Goal: Check status

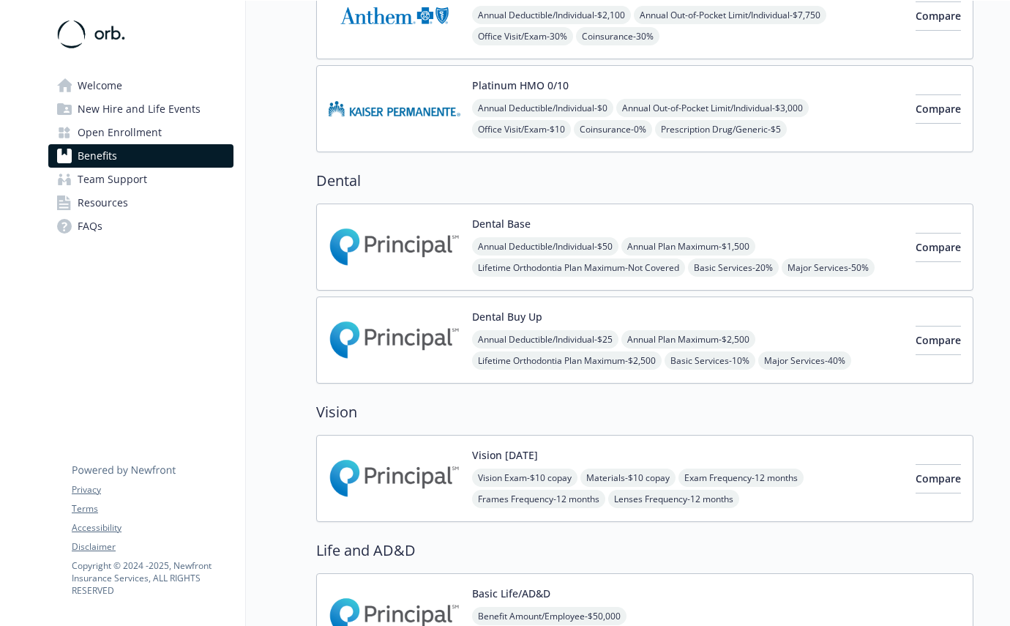
scroll to position [393, 0]
